Goal: Transaction & Acquisition: Purchase product/service

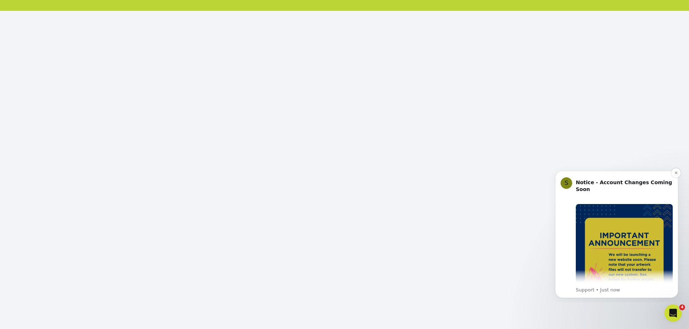
scroll to position [78, 0]
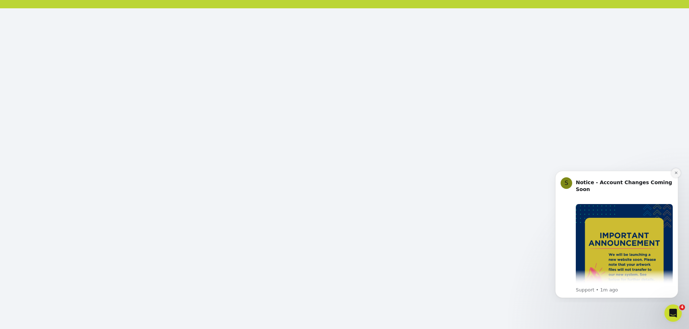
click at [677, 174] on icon "Dismiss notification" at bounding box center [675, 173] width 3 height 3
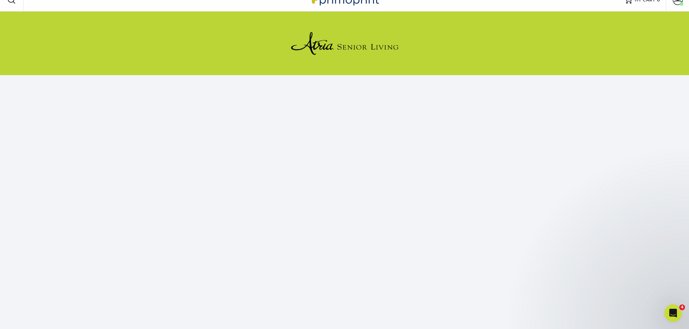
scroll to position [0, 0]
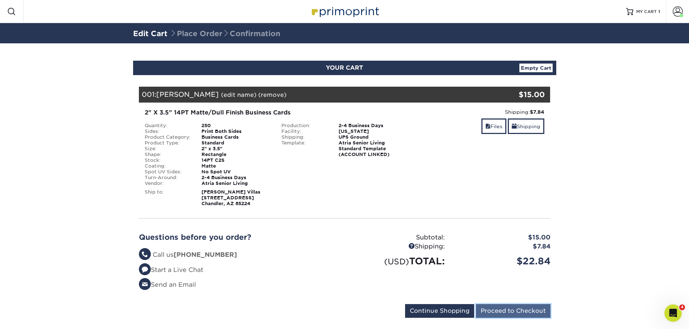
click at [517, 312] on input "Proceed to Checkout" at bounding box center [513, 312] width 74 height 14
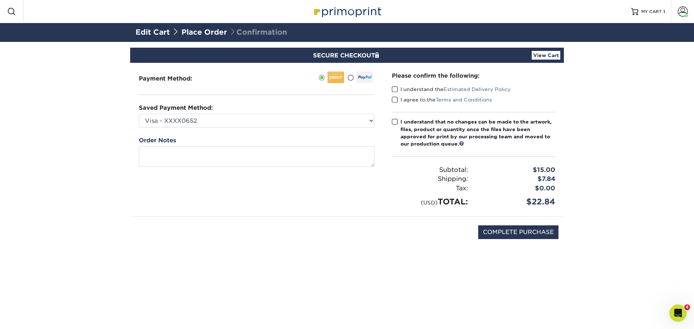
click at [392, 89] on span at bounding box center [395, 89] width 6 height 7
click at [0, 0] on input "I understand the Estimated Delivery Policy" at bounding box center [0, 0] width 0 height 0
click at [395, 100] on span at bounding box center [395, 100] width 6 height 7
click at [0, 0] on input "I agree to the Terms and Conditions" at bounding box center [0, 0] width 0 height 0
click at [395, 122] on span at bounding box center [395, 122] width 6 height 7
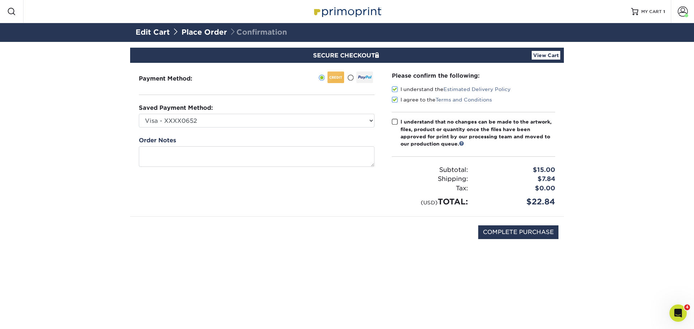
click at [0, 0] on input "I understand that no changes can be made to the artwork, files, product or quan…" at bounding box center [0, 0] width 0 height 0
click at [527, 235] on input "COMPLETE PURCHASE" at bounding box center [518, 233] width 80 height 14
type input "COMPLETE PURCHASE"
click at [372, 120] on select "Visa - XXXX0652 Visa - XXXX0624 Visa - XXXX8053 Visa - XXXX5541 New Credit Card" at bounding box center [257, 121] width 236 height 14
select select "72944"
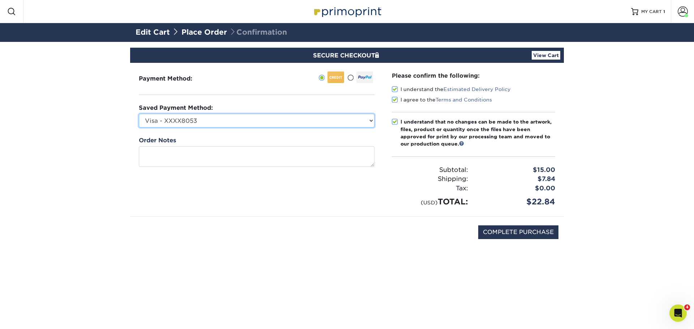
click at [139, 114] on select "Visa - XXXX0652 Visa - XXXX0624 Visa - XXXX8053 Visa - XXXX5541 New Credit Card" at bounding box center [257, 121] width 236 height 14
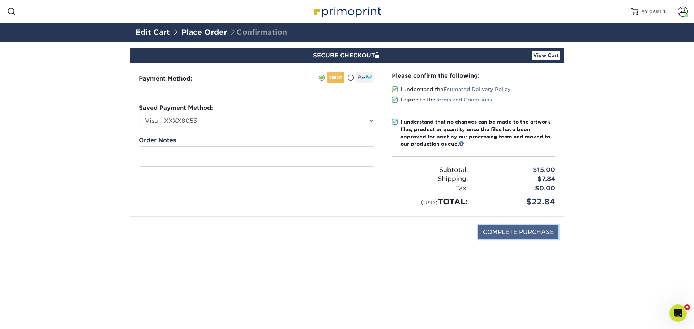
click at [507, 232] on input "COMPLETE PURCHASE" at bounding box center [518, 233] width 80 height 14
type input "PROCESSING, PLEASE WAIT..."
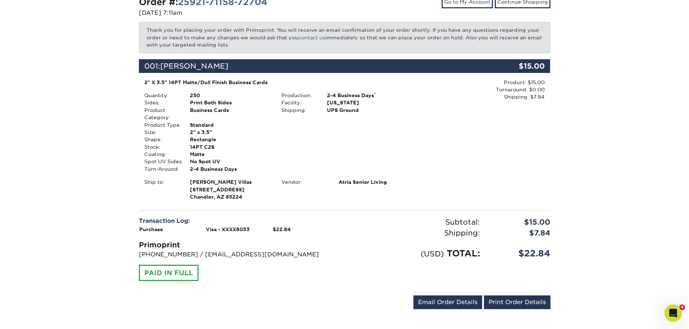
scroll to position [91, 0]
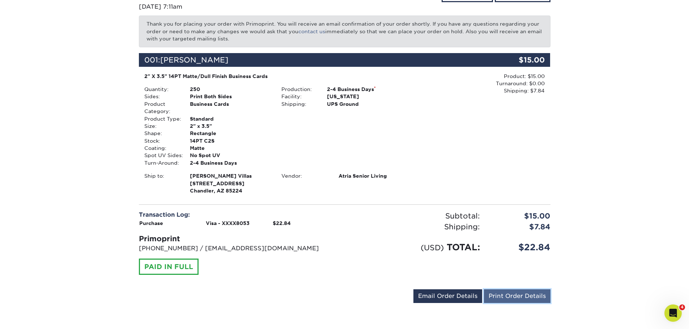
click at [531, 297] on link "Print Order Details" at bounding box center [517, 297] width 67 height 14
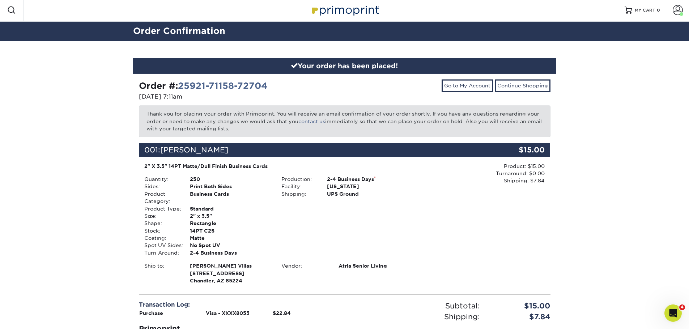
scroll to position [0, 0]
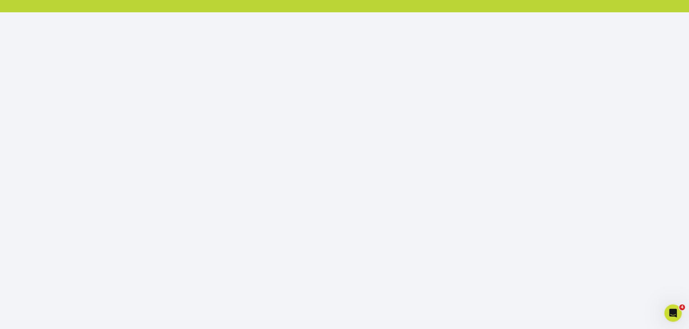
scroll to position [78, 0]
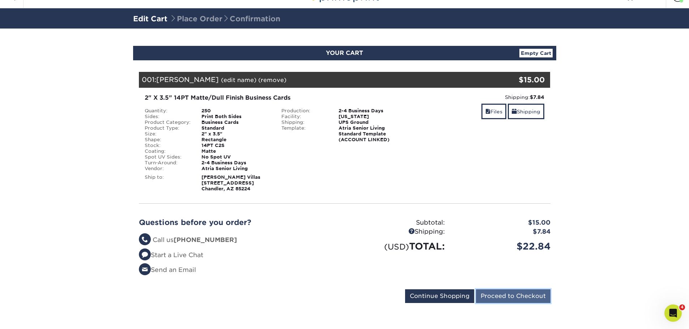
click at [531, 294] on input "Proceed to Checkout" at bounding box center [513, 297] width 74 height 14
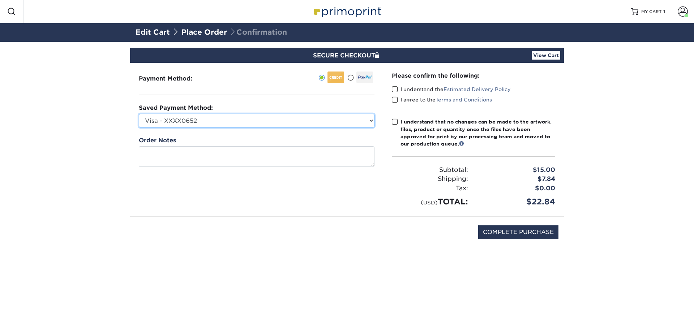
click at [372, 122] on select "Visa - XXXX0652 Visa - XXXX0624 Visa - XXXX8053 Visa - XXXX5541 New Credit Card" at bounding box center [257, 121] width 236 height 14
select select "72944"
click at [139, 114] on select "Visa - XXXX0652 Visa - XXXX0624 Visa - XXXX8053 Visa - XXXX5541 New Credit Card" at bounding box center [257, 121] width 236 height 14
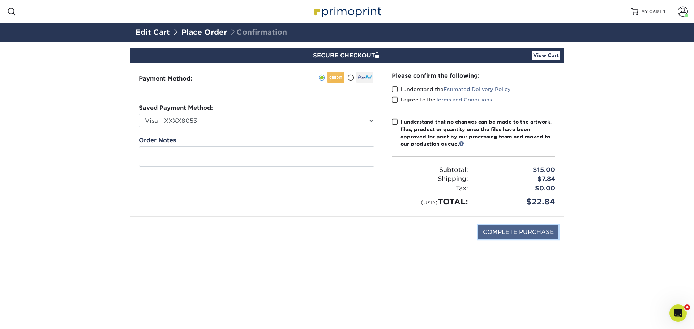
click at [517, 237] on input "COMPLETE PURCHASE" at bounding box center [518, 233] width 80 height 14
click at [515, 233] on input "COMPLETE PURCHASE" at bounding box center [518, 233] width 80 height 14
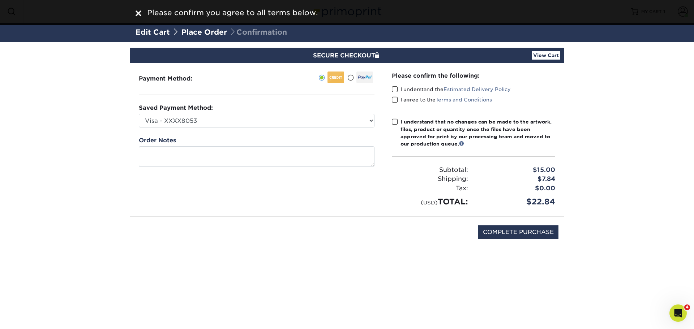
click at [395, 90] on span at bounding box center [395, 89] width 6 height 7
click at [0, 0] on input "I understand the Estimated Delivery Policy" at bounding box center [0, 0] width 0 height 0
click at [396, 101] on span at bounding box center [395, 100] width 6 height 7
click at [0, 0] on input "I agree to the Terms and Conditions" at bounding box center [0, 0] width 0 height 0
click at [394, 122] on span at bounding box center [395, 122] width 6 height 7
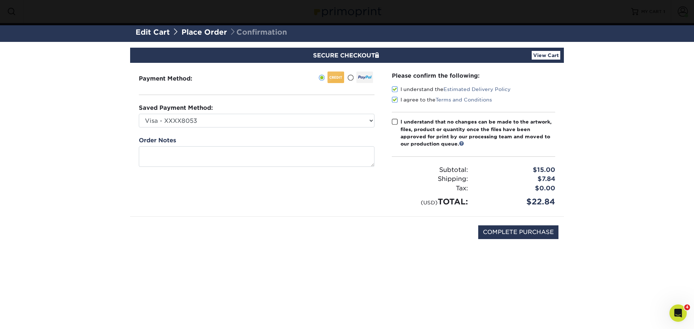
click at [0, 0] on input "I understand that no changes can be made to the artwork, files, product or quan…" at bounding box center [0, 0] width 0 height 0
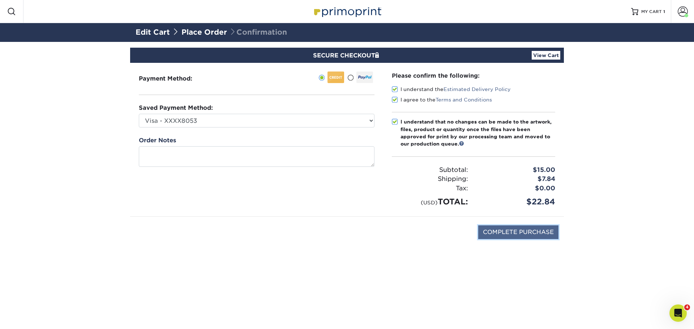
click at [503, 234] on input "COMPLETE PURCHASE" at bounding box center [518, 233] width 80 height 14
type input "PROCESSING, PLEASE WAIT..."
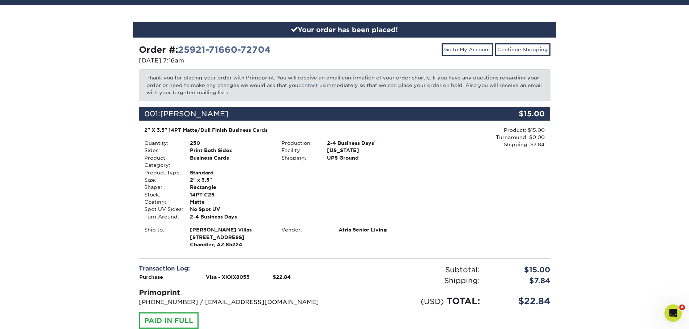
scroll to position [91, 0]
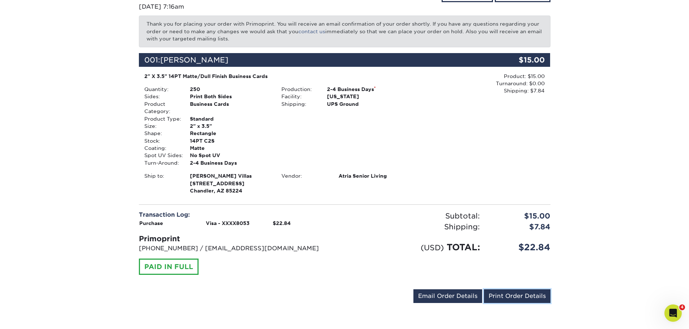
drag, startPoint x: 519, startPoint y: 298, endPoint x: 537, endPoint y: 285, distance: 21.7
click at [519, 298] on link "Print Order Details" at bounding box center [517, 297] width 67 height 14
